Goal: Find specific page/section: Find specific page/section

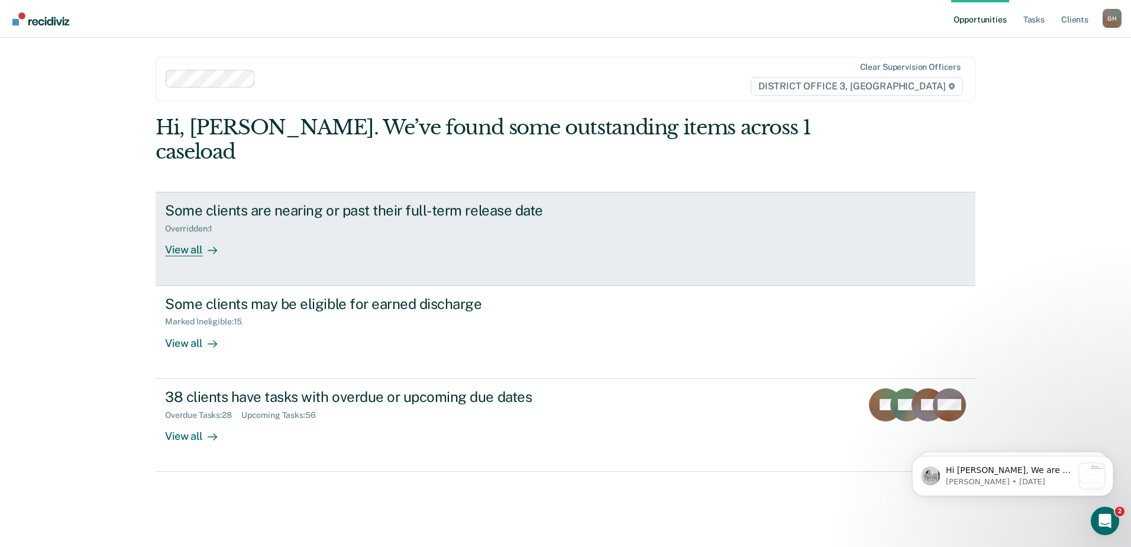
click at [225, 202] on div "Some clients are nearing or past their full-term release date" at bounding box center [372, 210] width 415 height 17
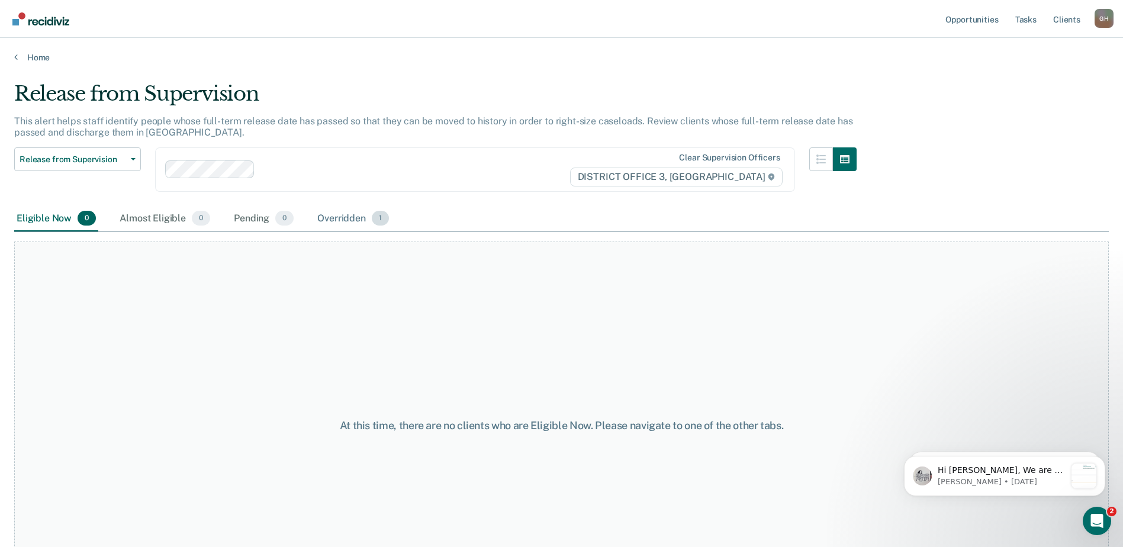
click at [355, 220] on div "Overridden 1" at bounding box center [353, 219] width 76 height 26
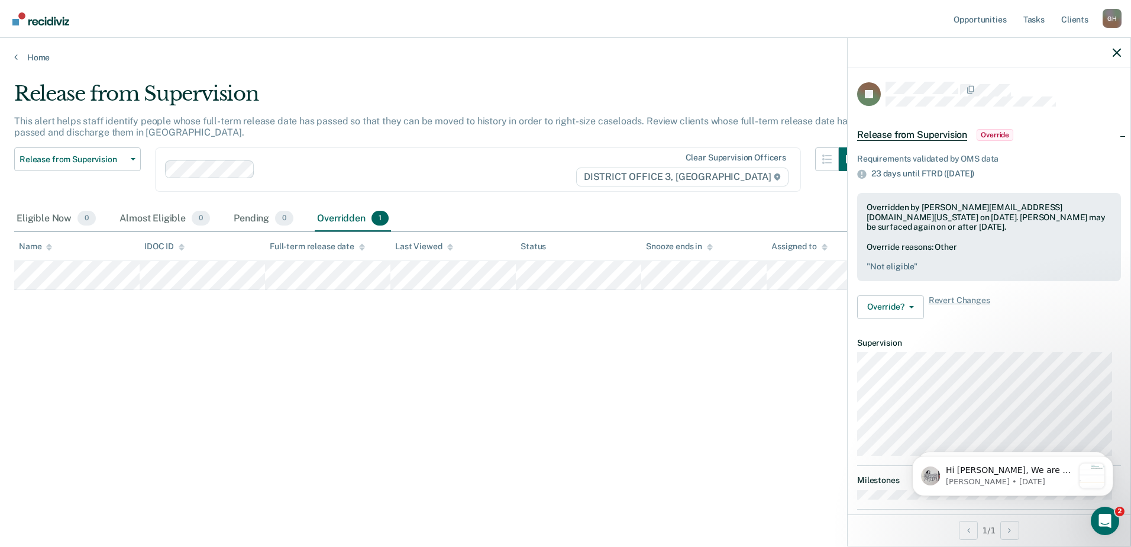
click at [652, 67] on main "Release from Supervision This alert helps staff identify people whose full-term…" at bounding box center [565, 303] width 1131 height 480
click at [605, 375] on div "Release from Supervision This alert helps staff identify people whose full-term…" at bounding box center [565, 270] width 1103 height 376
click at [1115, 52] on icon "button" at bounding box center [1117, 53] width 8 height 8
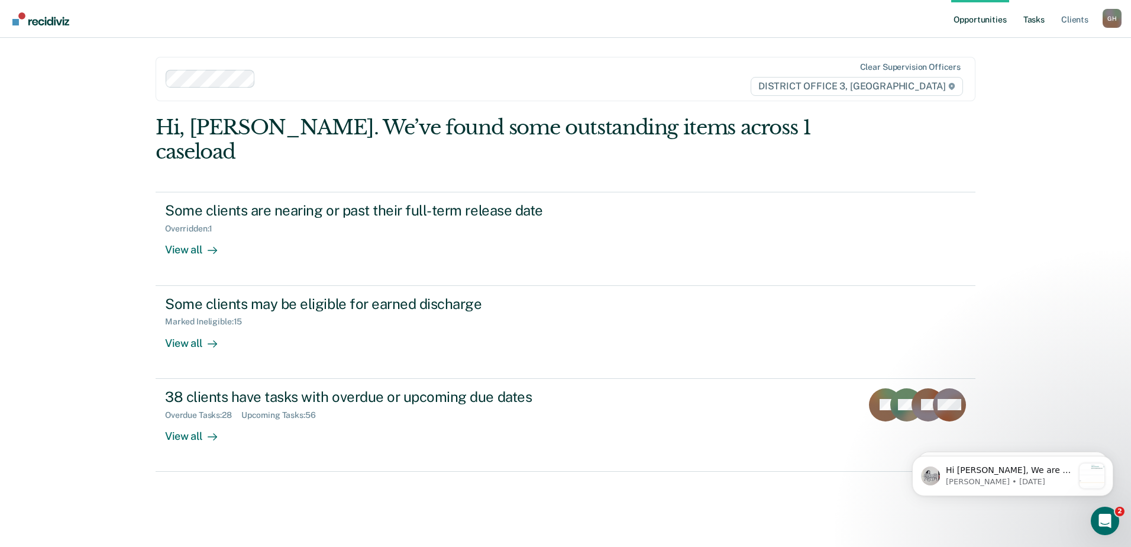
click at [1038, 14] on link "Tasks" at bounding box center [1034, 19] width 26 height 38
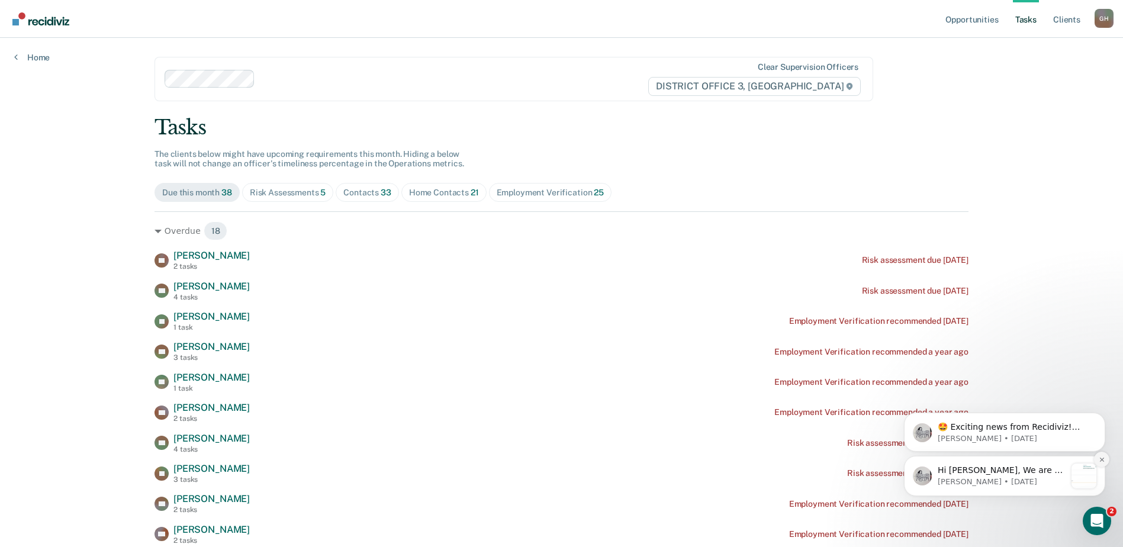
click at [1098, 462] on icon "Dismiss notification" at bounding box center [1101, 459] width 7 height 7
click at [1099, 462] on icon "Dismiss notification" at bounding box center [1101, 460] width 5 height 5
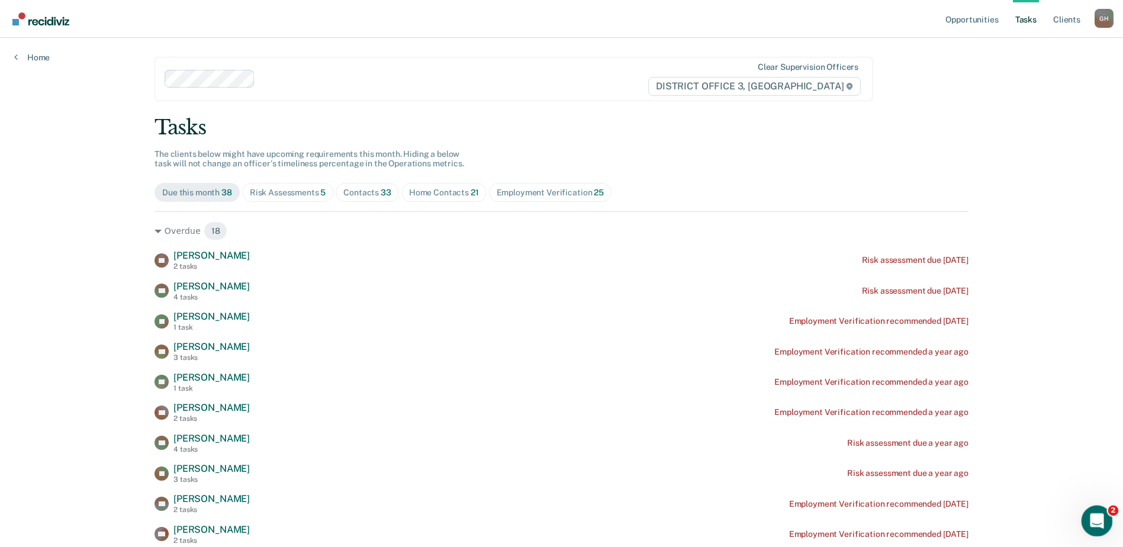
click at [1083, 516] on div "Open Intercom Messenger" at bounding box center [1094, 518] width 39 height 39
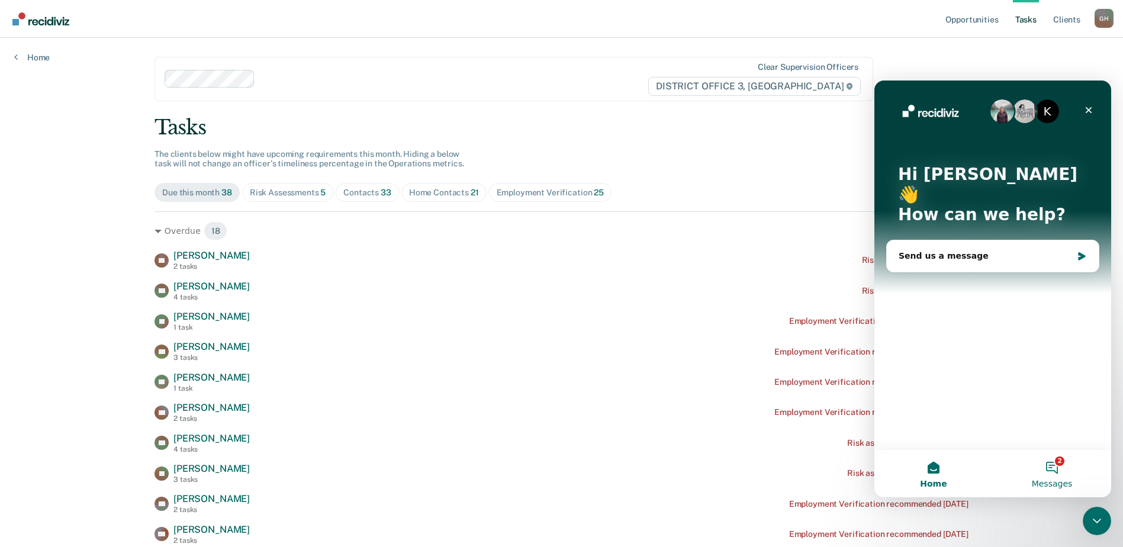
click at [1058, 468] on button "2 Messages" at bounding box center [1051, 473] width 118 height 47
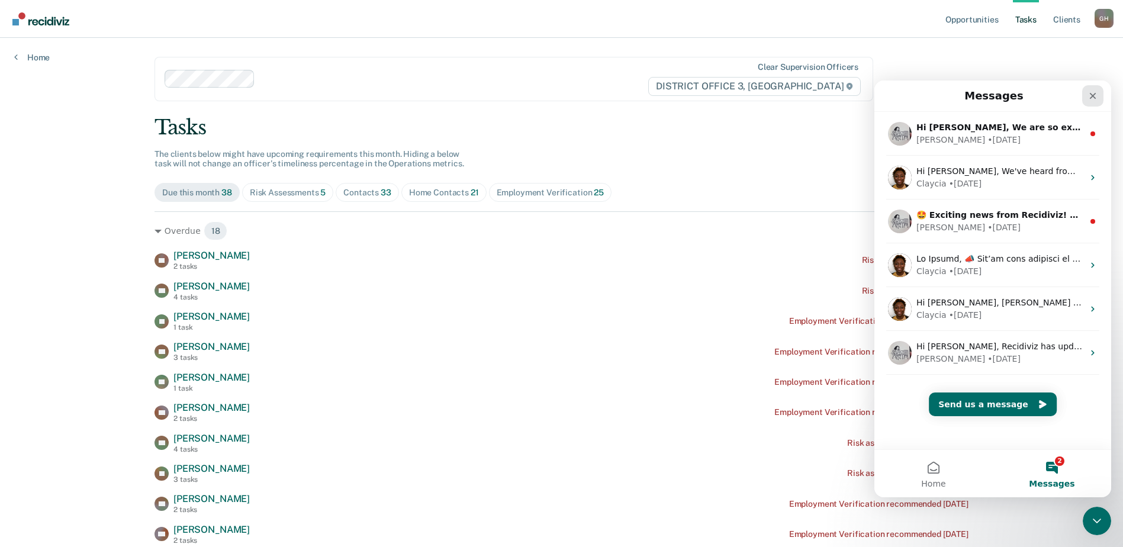
click at [1093, 97] on icon "Close" at bounding box center [1092, 96] width 7 height 7
